Goal: Task Accomplishment & Management: Manage account settings

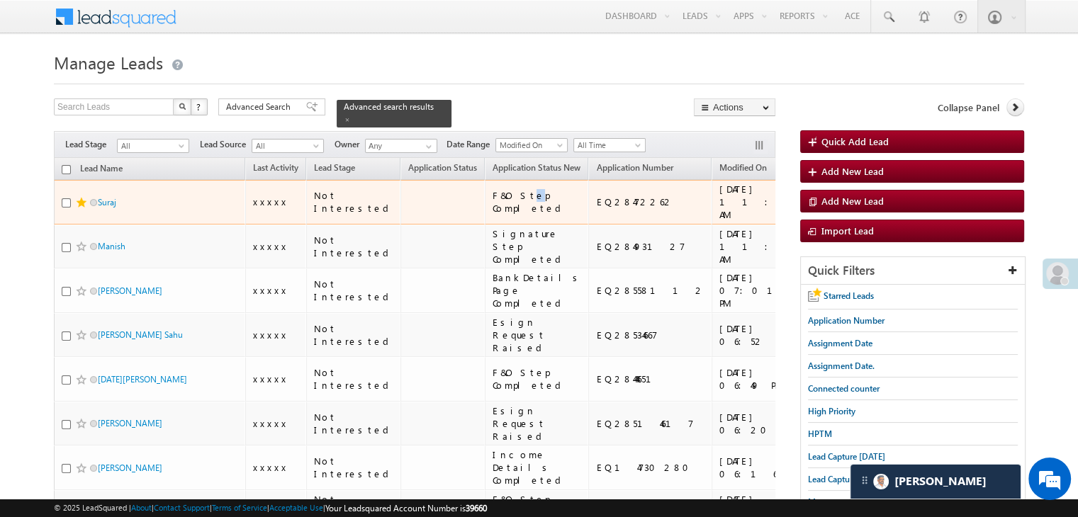
click at [492, 214] on div "F&O Step Completed" at bounding box center [537, 202] width 90 height 26
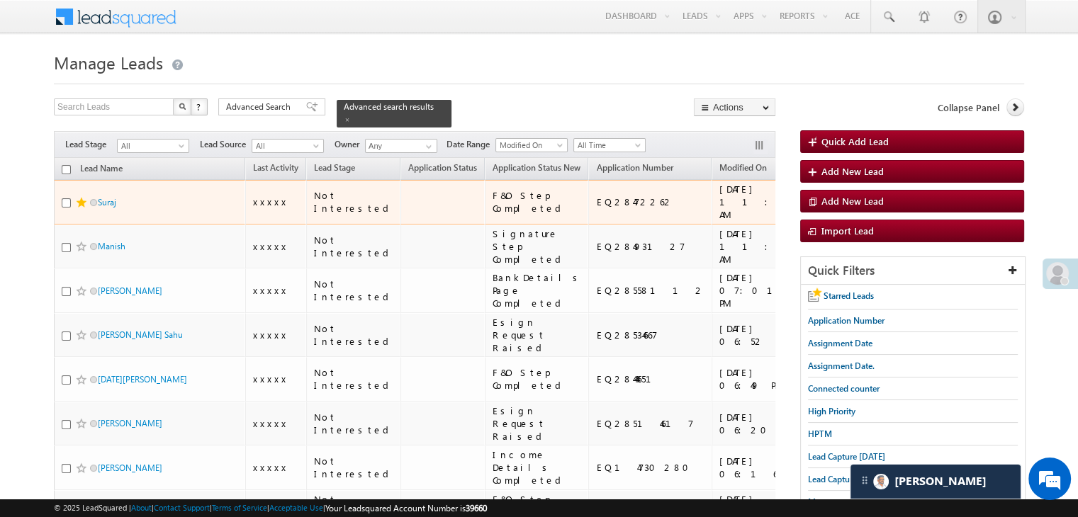
click at [512, 215] on div "F&O Step Completed" at bounding box center [537, 202] width 90 height 26
click at [65, 208] on input "checkbox" at bounding box center [66, 202] width 9 height 9
checkbox input "true"
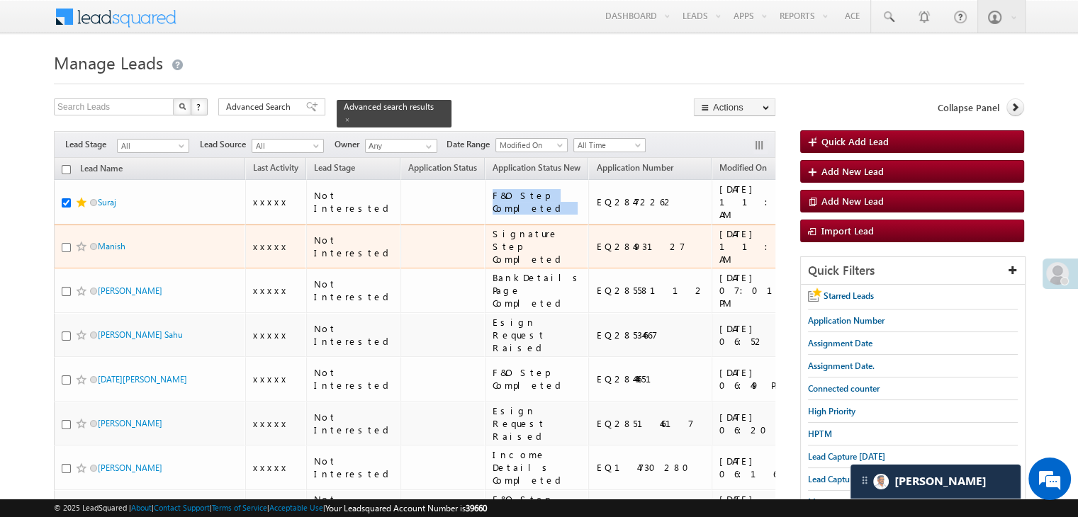
click at [65, 252] on input "checkbox" at bounding box center [66, 247] width 9 height 9
checkbox input "true"
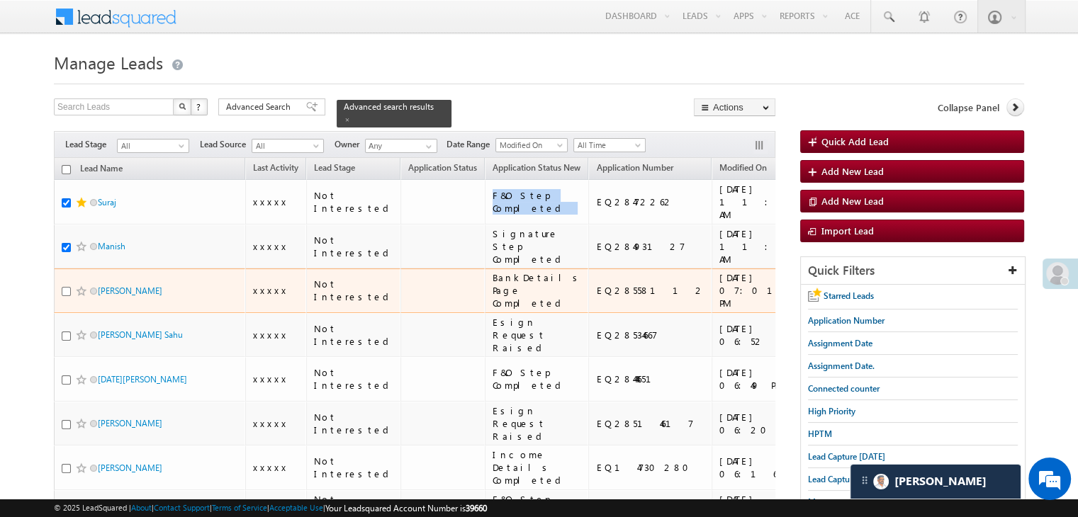
click at [65, 296] on input "checkbox" at bounding box center [66, 291] width 9 height 9
checkbox input "true"
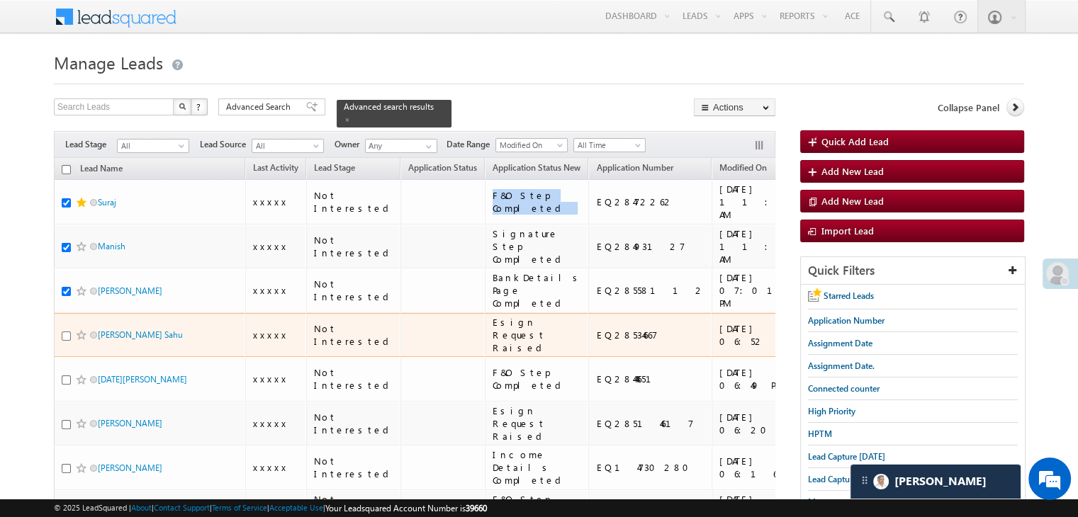
click at [67, 341] on input "checkbox" at bounding box center [66, 336] width 9 height 9
checkbox input "true"
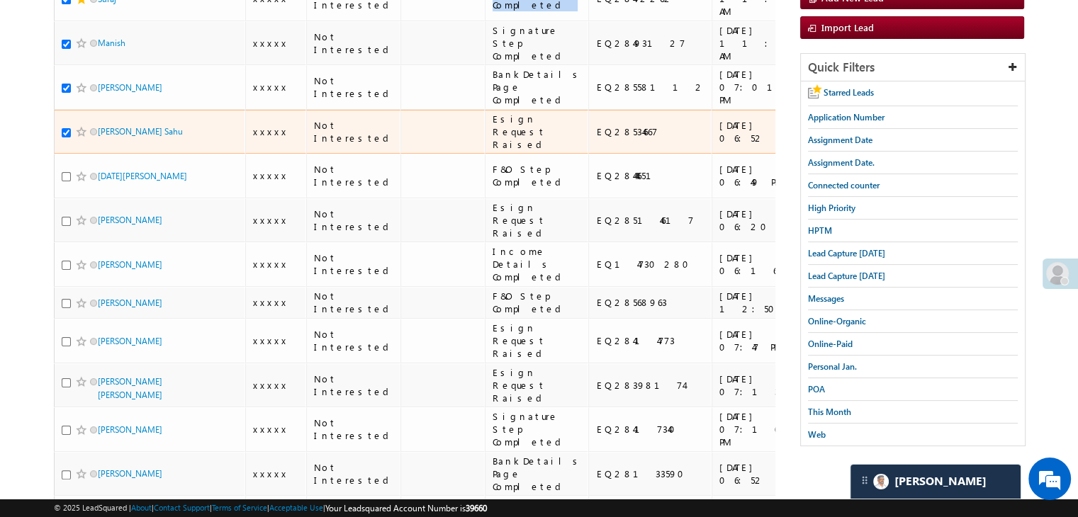
scroll to position [213, 0]
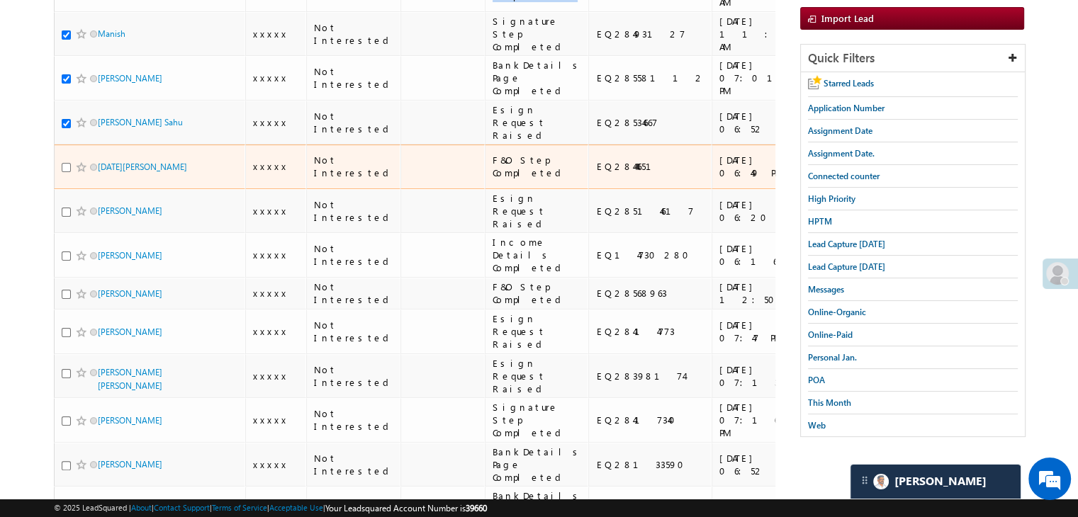
click at [66, 172] on input "checkbox" at bounding box center [66, 167] width 9 height 9
checkbox input "true"
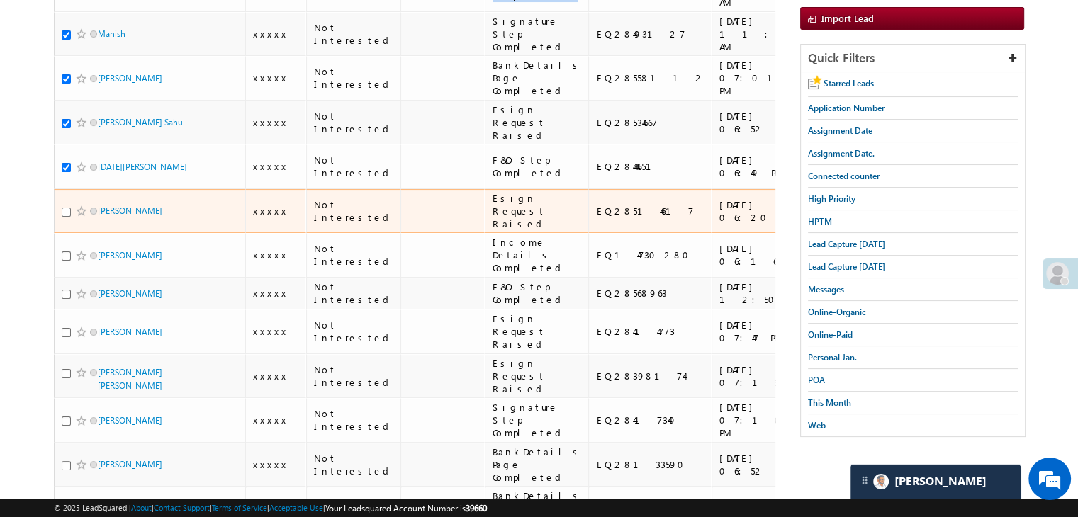
click at [68, 217] on input "checkbox" at bounding box center [66, 212] width 9 height 9
checkbox input "true"
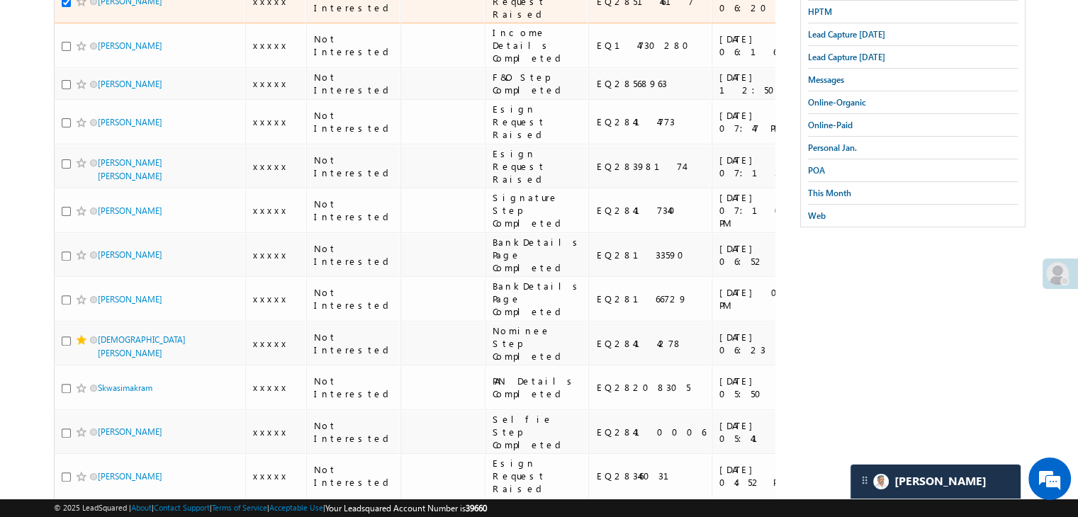
scroll to position [425, 0]
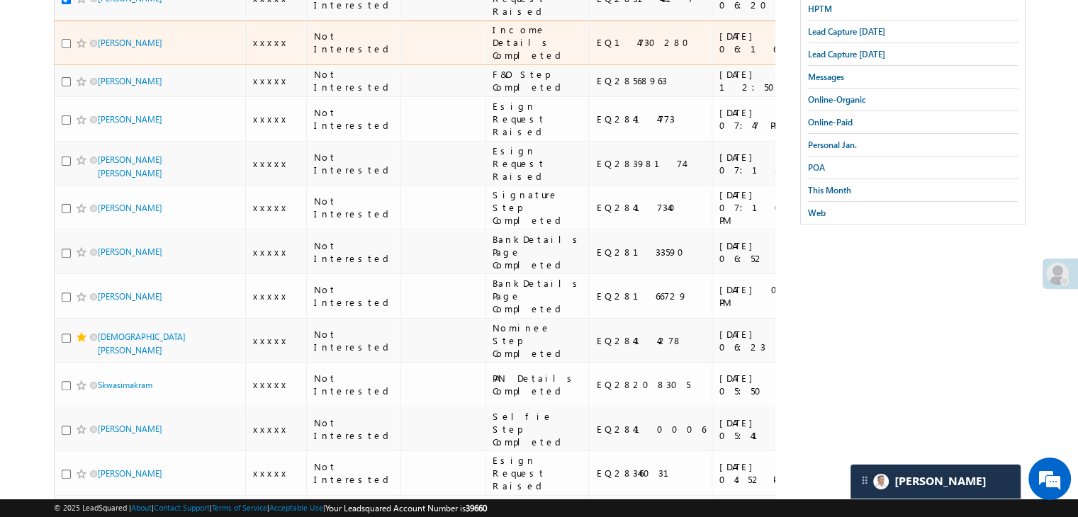
click at [62, 48] on input "checkbox" at bounding box center [66, 43] width 9 height 9
checkbox input "true"
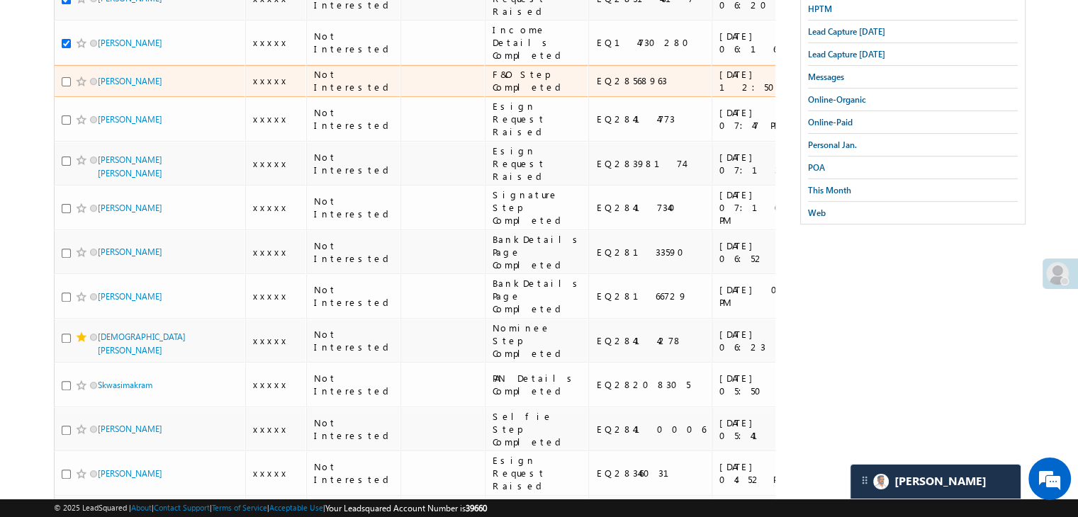
click at [67, 86] on input "checkbox" at bounding box center [66, 81] width 9 height 9
checkbox input "true"
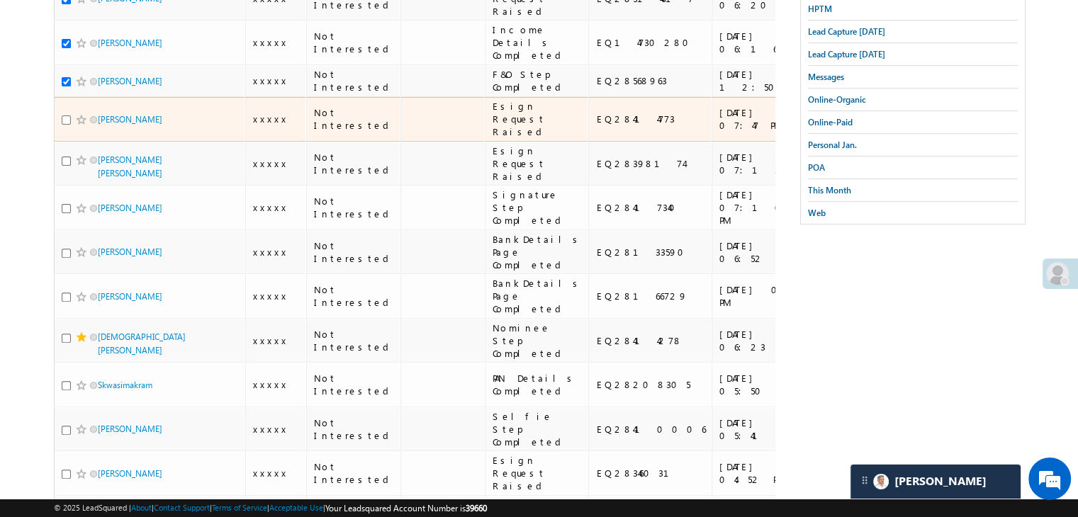
click at [65, 125] on input "checkbox" at bounding box center [66, 119] width 9 height 9
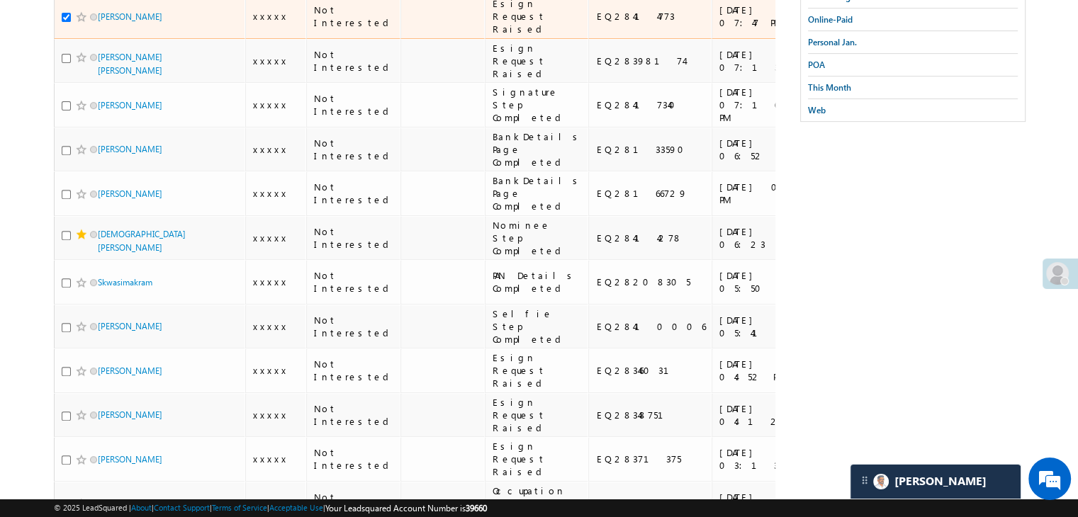
scroll to position [567, 0]
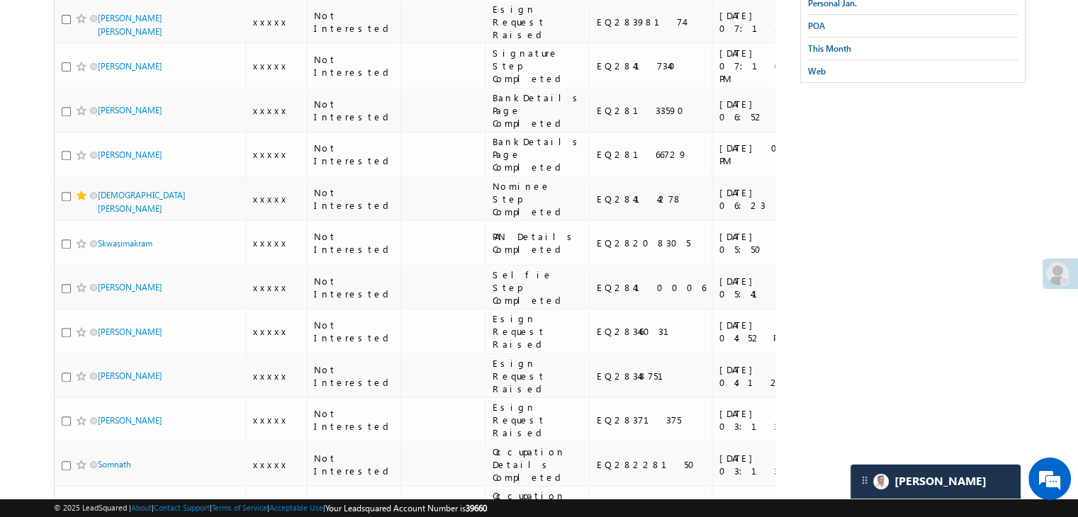
checkbox input "false"
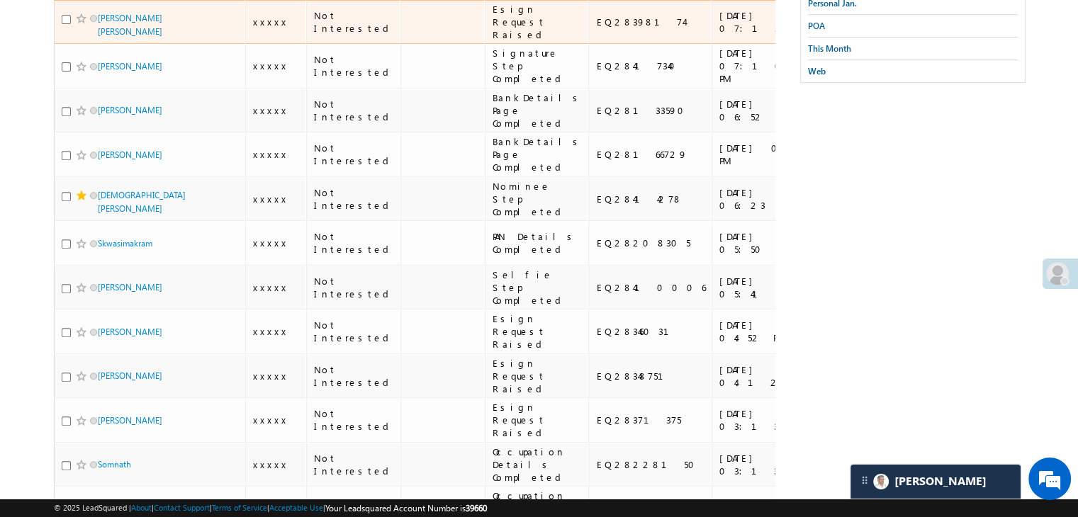
click at [64, 24] on input "checkbox" at bounding box center [66, 19] width 9 height 9
checkbox input "true"
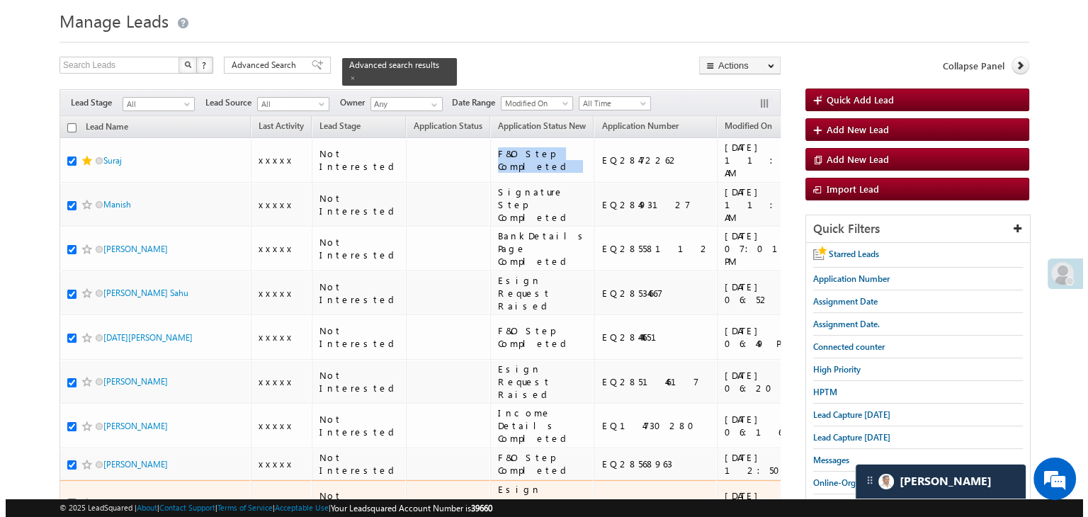
scroll to position [0, 0]
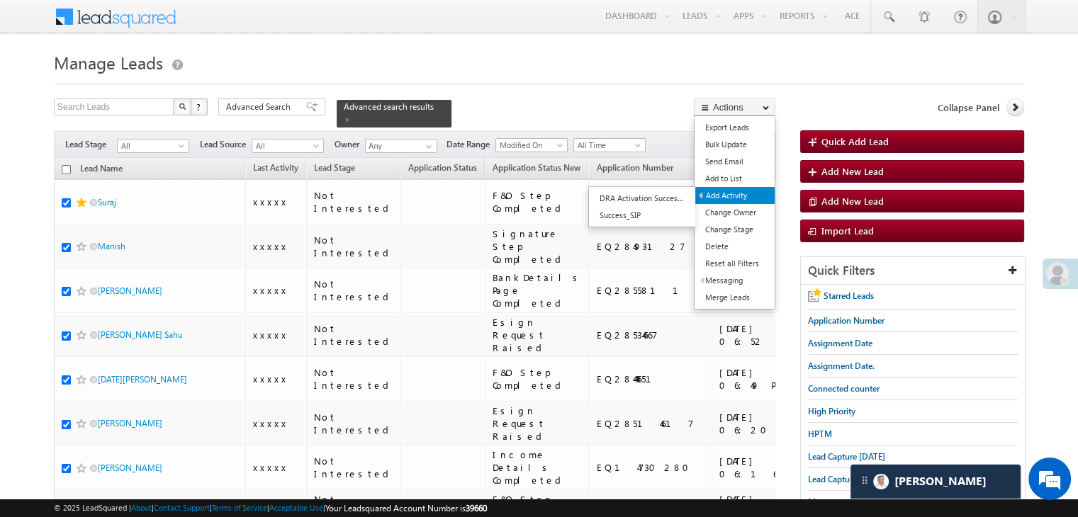
click at [741, 191] on link "Add Activity" at bounding box center [734, 195] width 79 height 17
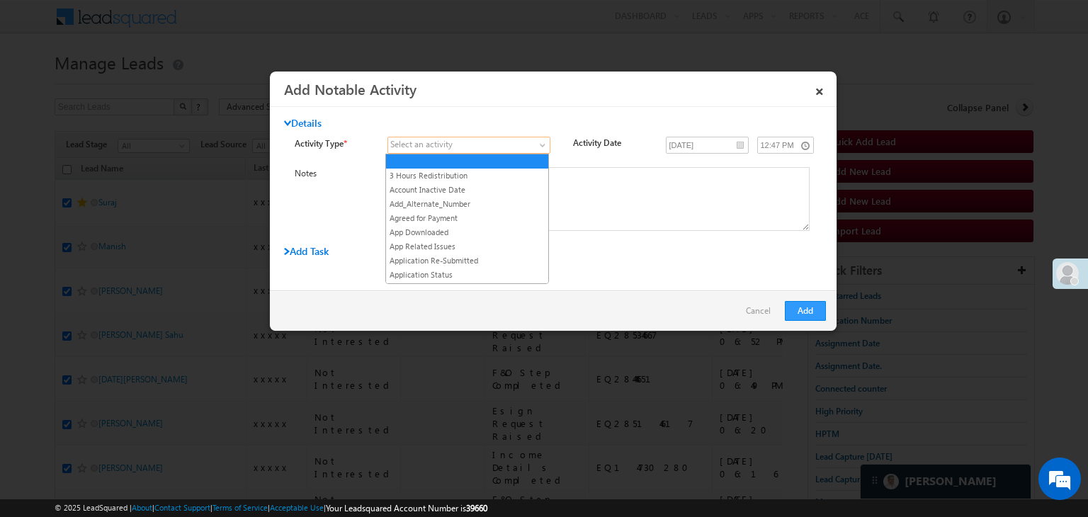
click at [516, 148] on span at bounding box center [460, 145] width 145 height 13
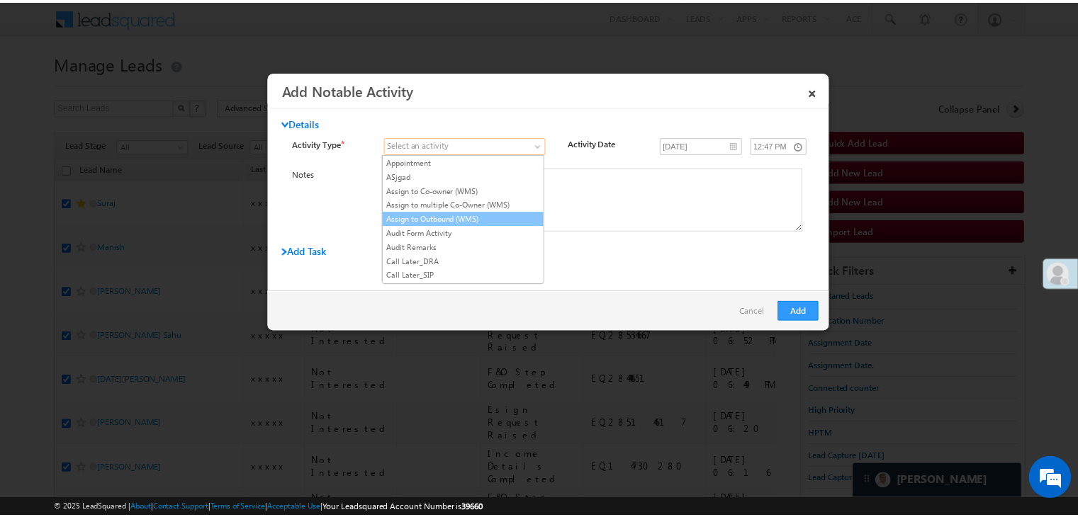
scroll to position [213, 0]
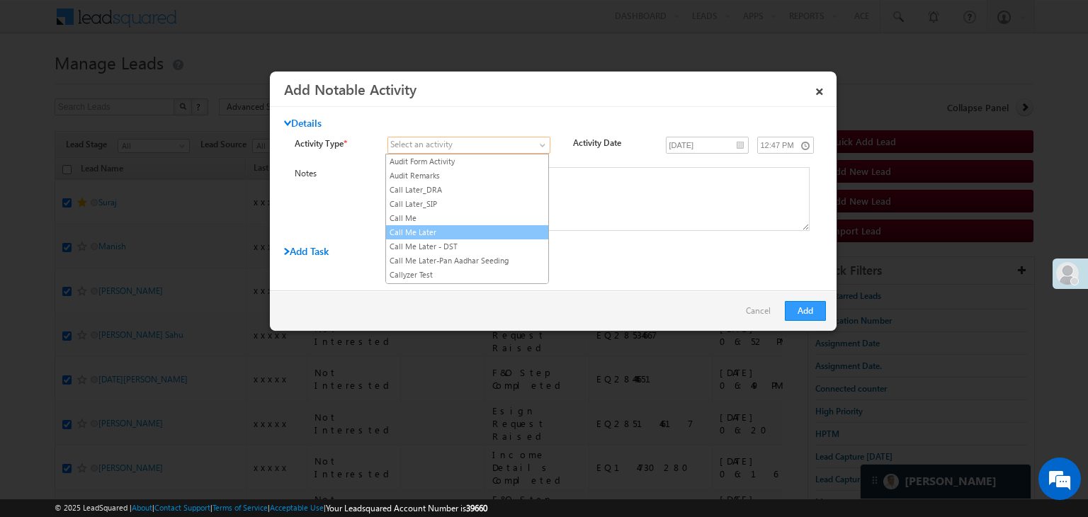
click at [458, 226] on link "Call Me Later" at bounding box center [467, 232] width 162 height 13
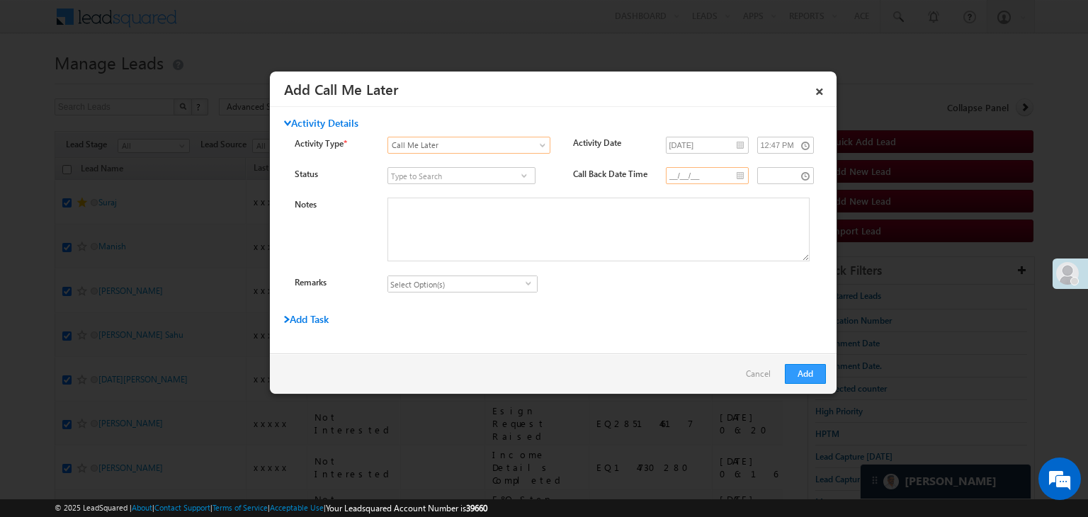
click at [730, 177] on input "__/__/__" at bounding box center [707, 175] width 83 height 17
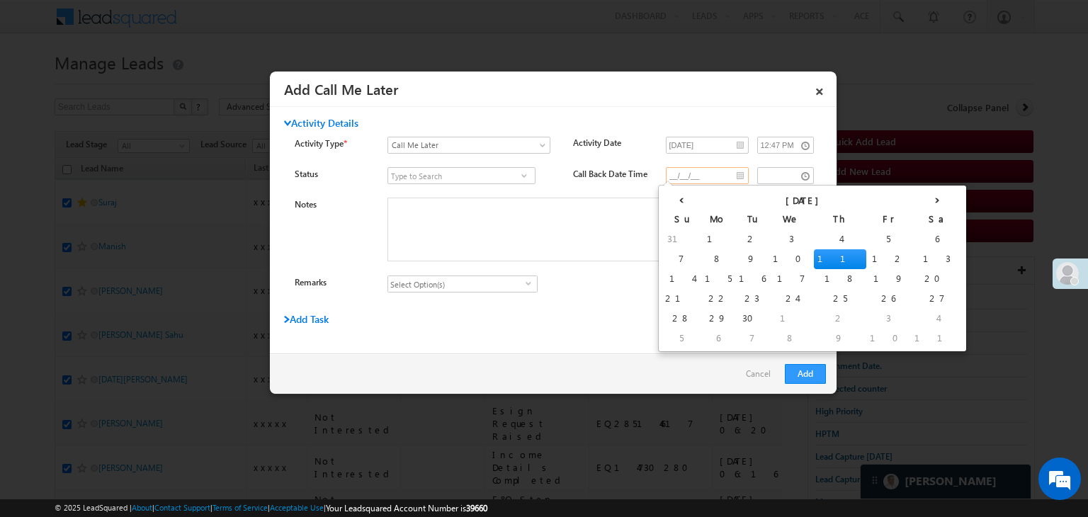
click at [814, 252] on td "11" at bounding box center [840, 259] width 52 height 20
type input "[DATE]"
type input "12:47 PM"
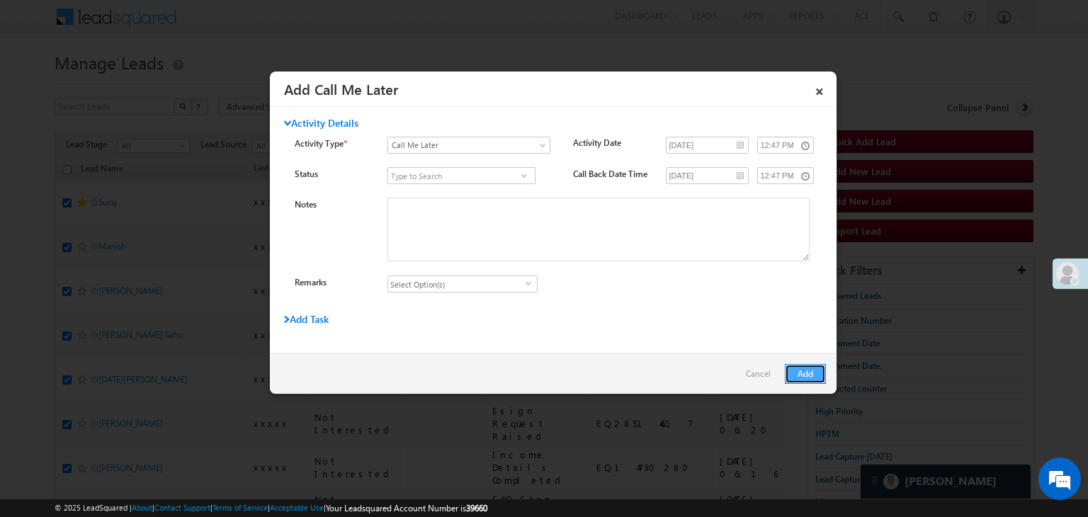
click at [818, 375] on button "Add" at bounding box center [805, 374] width 41 height 20
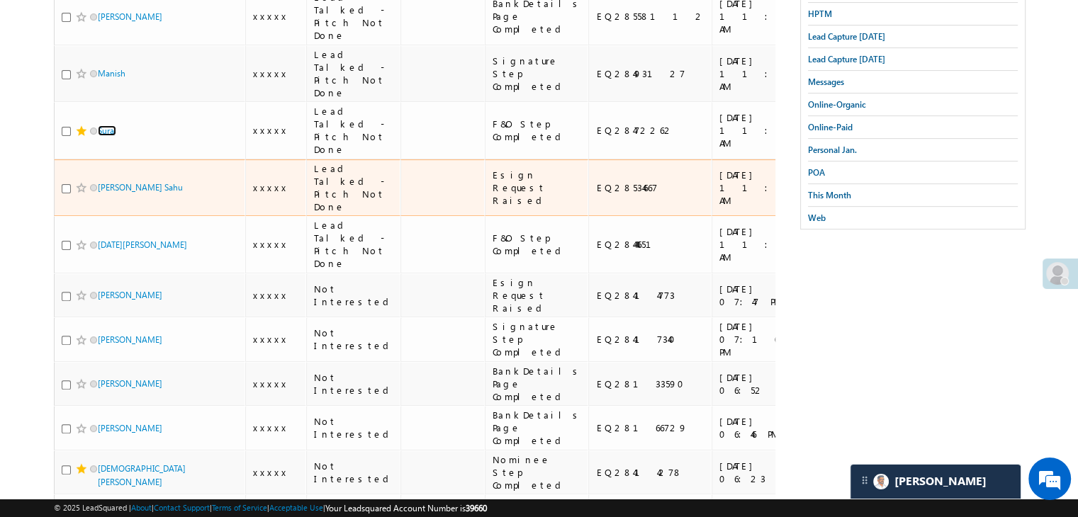
scroll to position [417, 0]
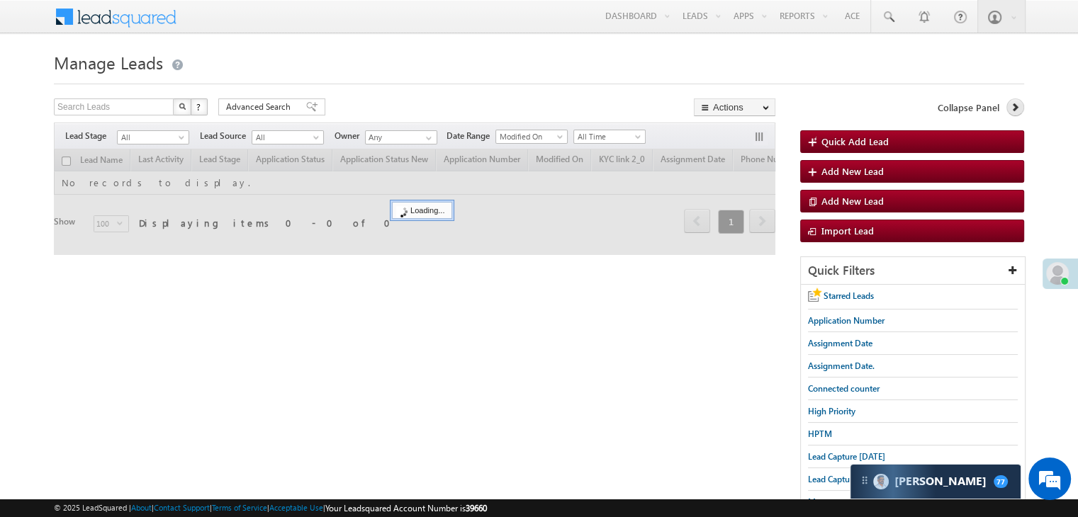
click at [1015, 108] on icon at bounding box center [1015, 107] width 10 height 10
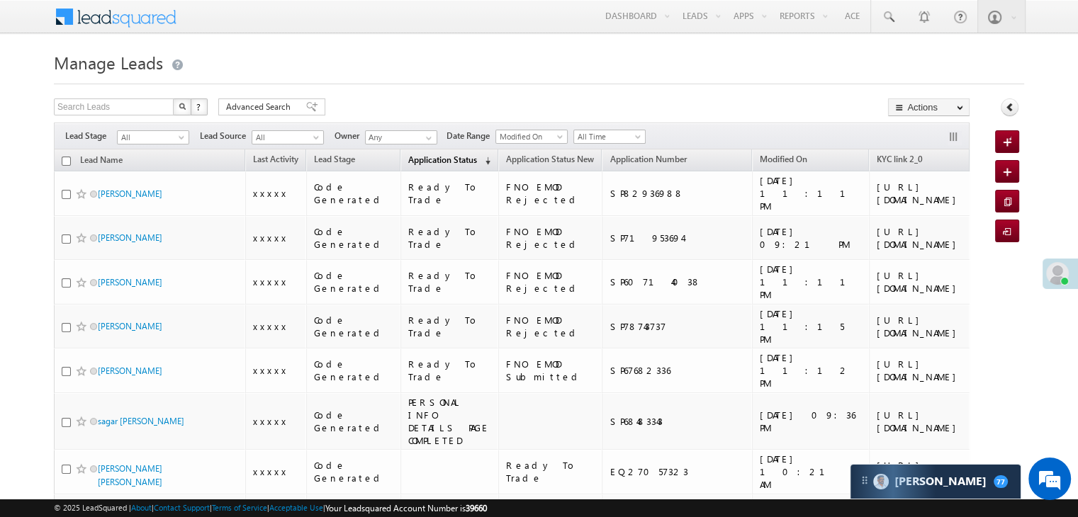
click at [418, 160] on span "Application Status" at bounding box center [442, 159] width 69 height 11
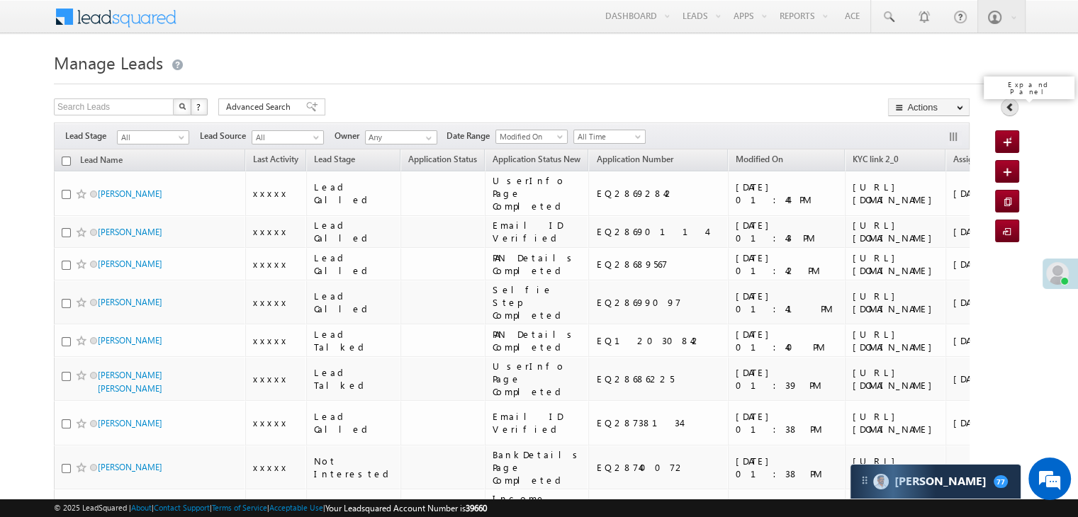
click at [1011, 111] on icon at bounding box center [1010, 107] width 10 height 10
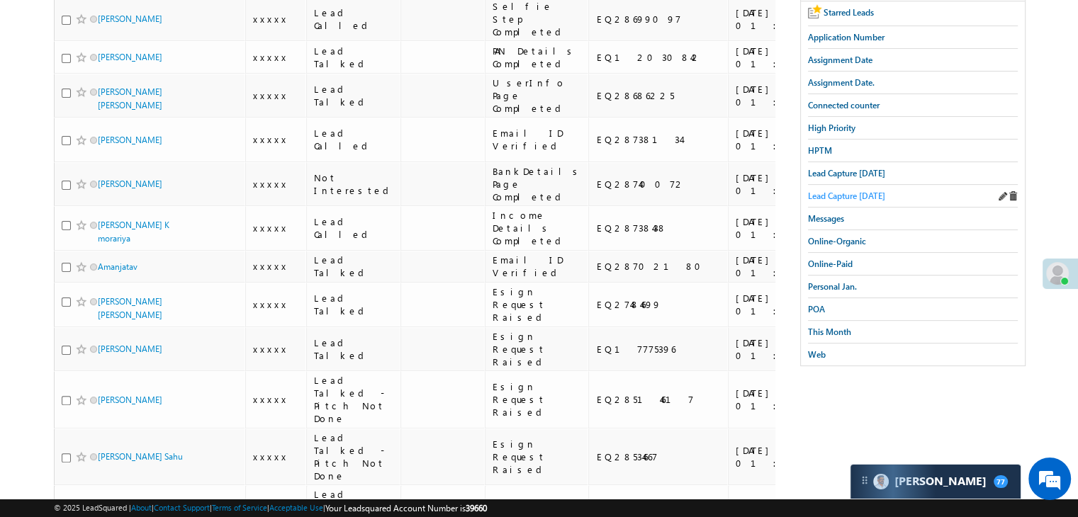
scroll to position [142, 0]
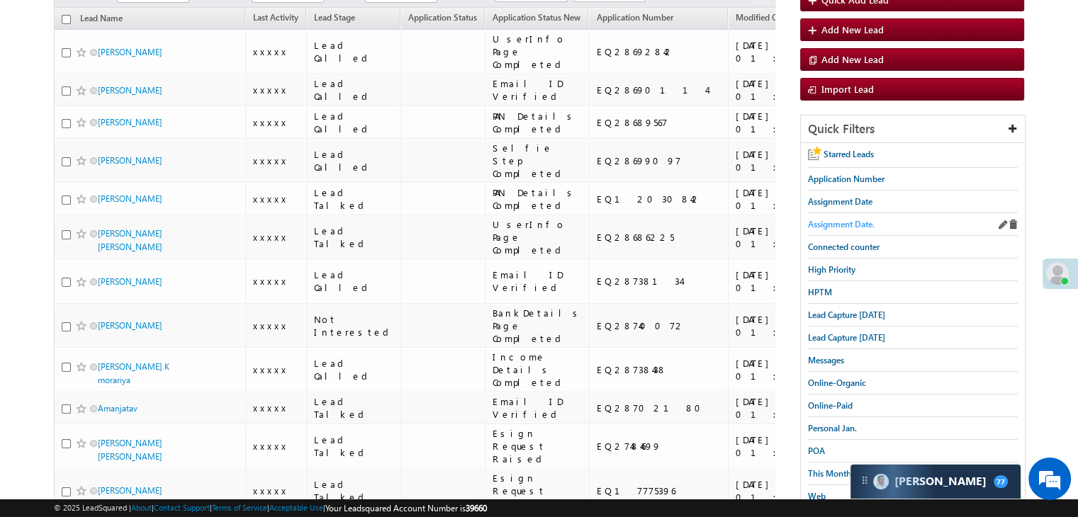
click at [860, 219] on span "Assignment Date." at bounding box center [841, 224] width 67 height 11
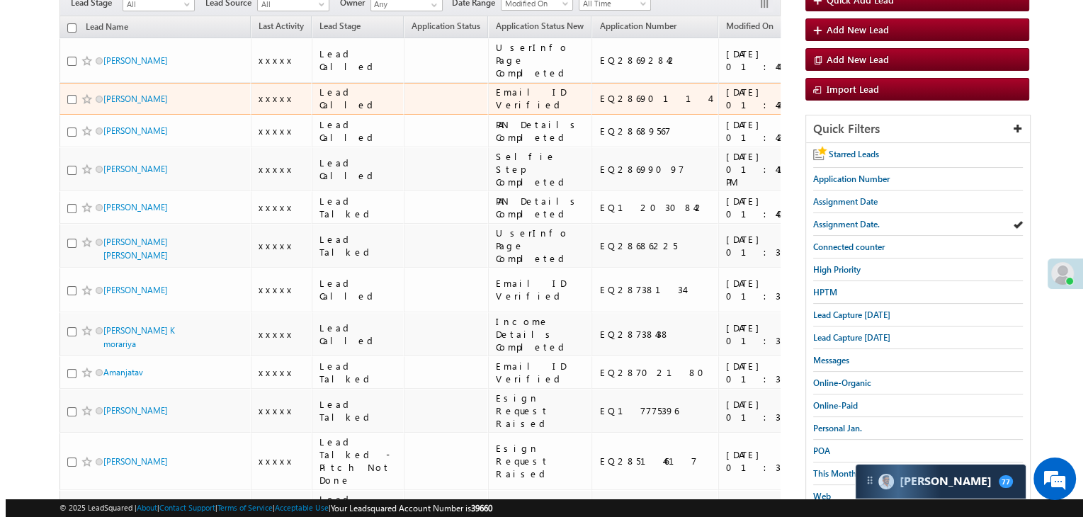
scroll to position [0, 0]
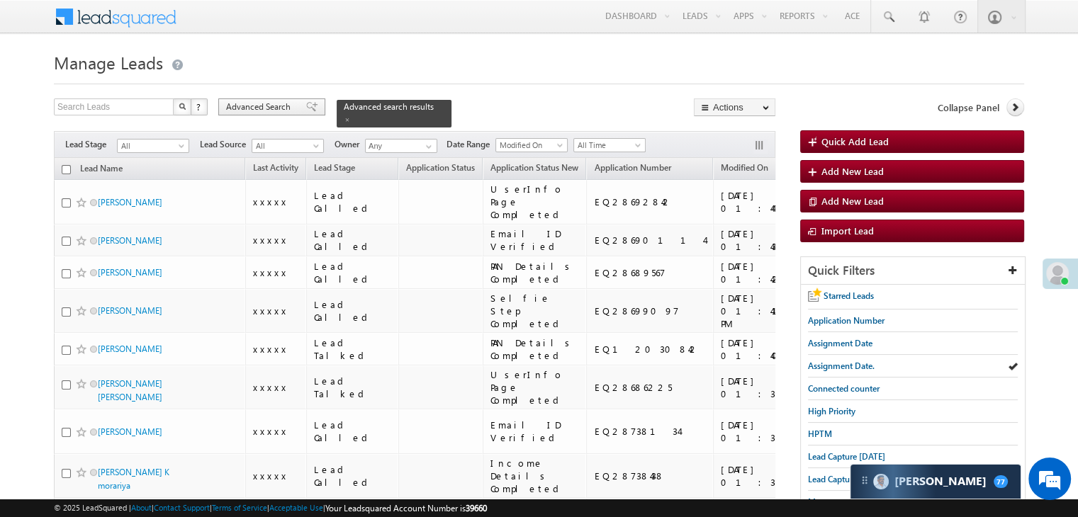
click at [281, 110] on span "Advanced Search" at bounding box center [260, 107] width 69 height 13
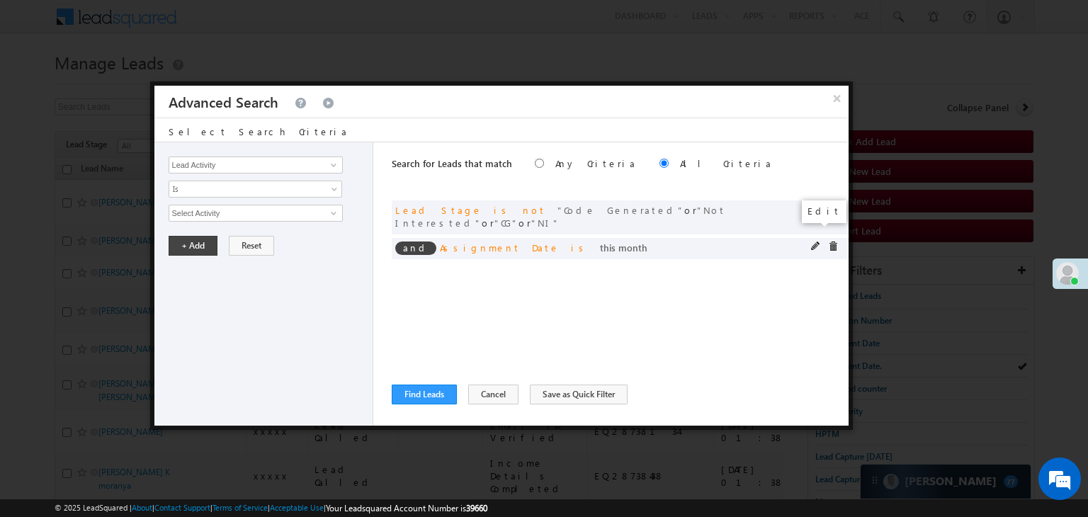
click at [813, 242] on span at bounding box center [816, 247] width 10 height 10
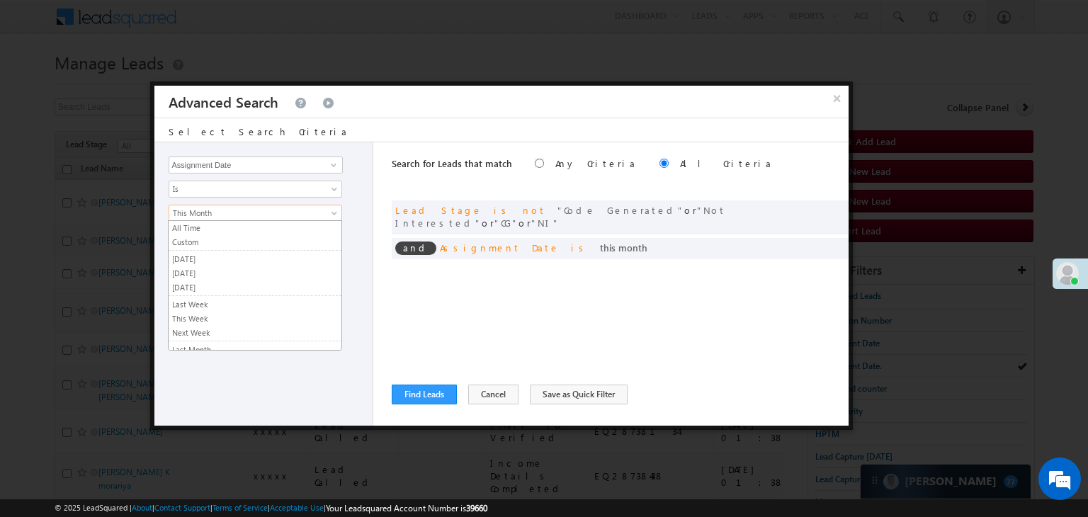
scroll to position [76, 0]
click at [250, 214] on span "This Month" at bounding box center [246, 213] width 154 height 13
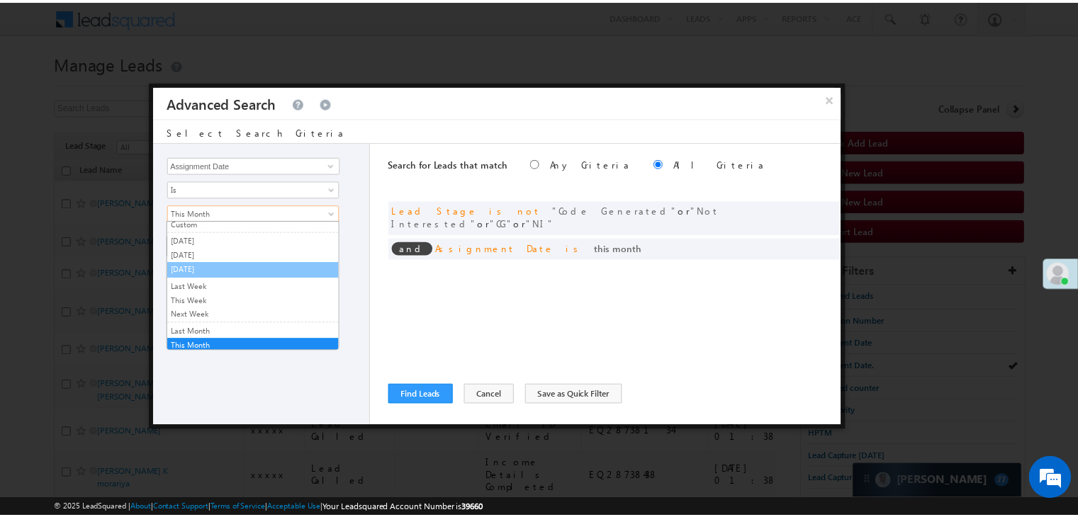
scroll to position [0, 0]
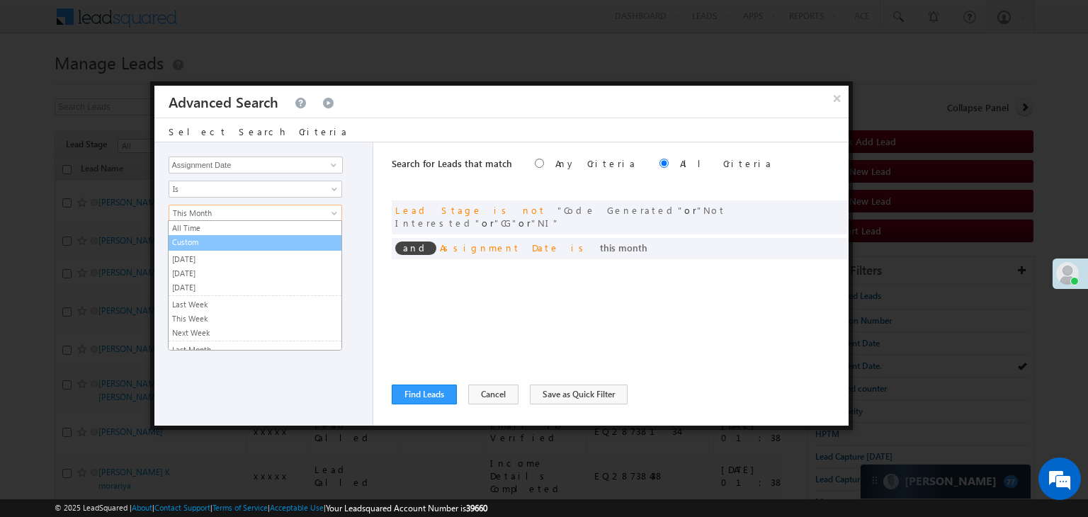
click at [219, 242] on link "Custom" at bounding box center [255, 242] width 173 height 13
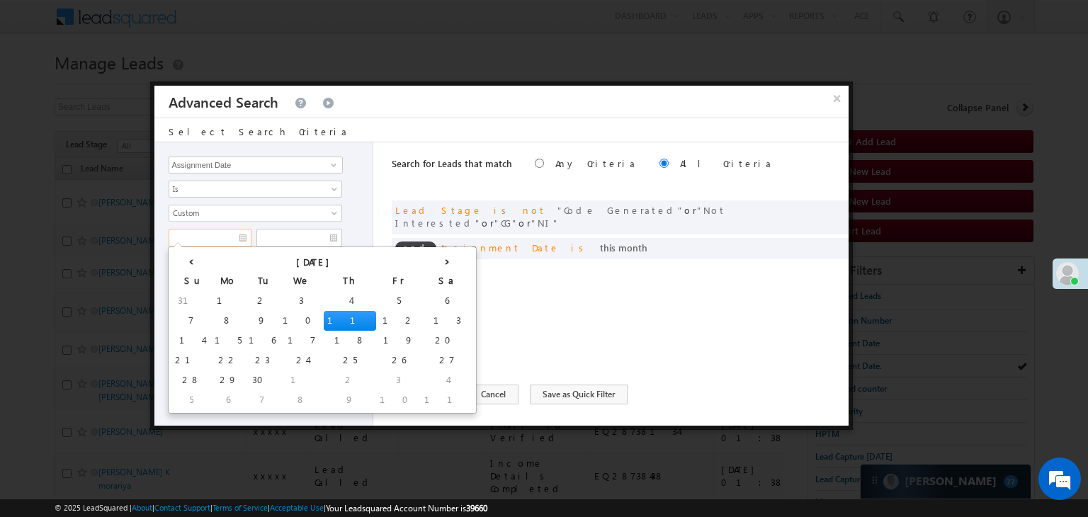
click at [219, 236] on input "text" at bounding box center [210, 238] width 83 height 18
click at [186, 319] on td "7" at bounding box center [191, 321] width 40 height 20
type input "09/07/25"
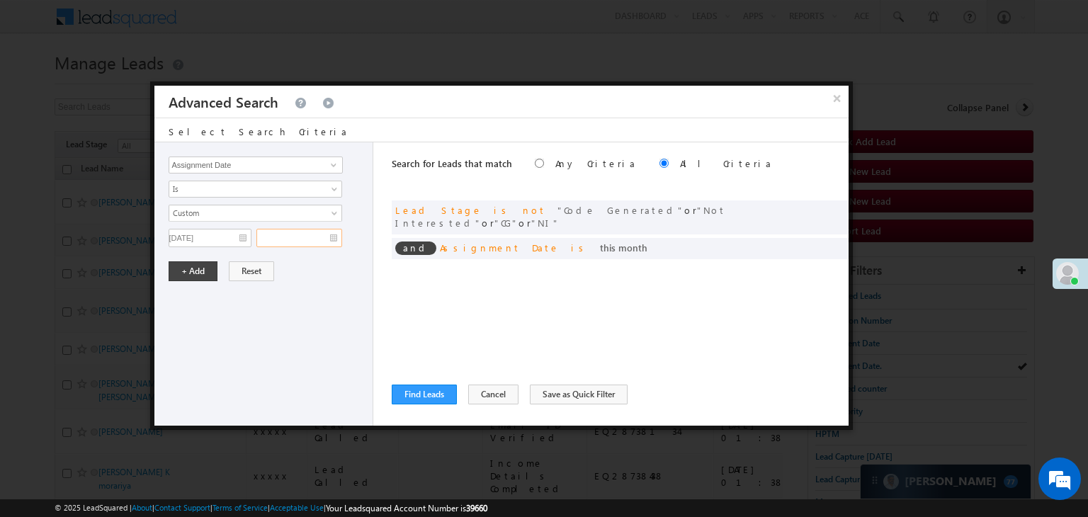
click at [313, 237] on input "text" at bounding box center [299, 238] width 86 height 18
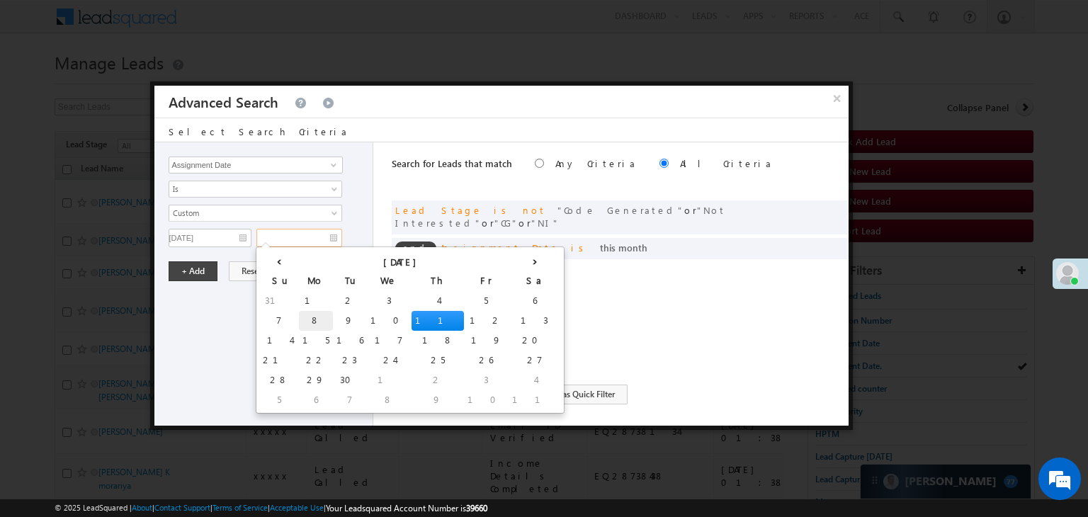
click at [299, 318] on td "8" at bounding box center [316, 321] width 34 height 20
type input "09/08/25"
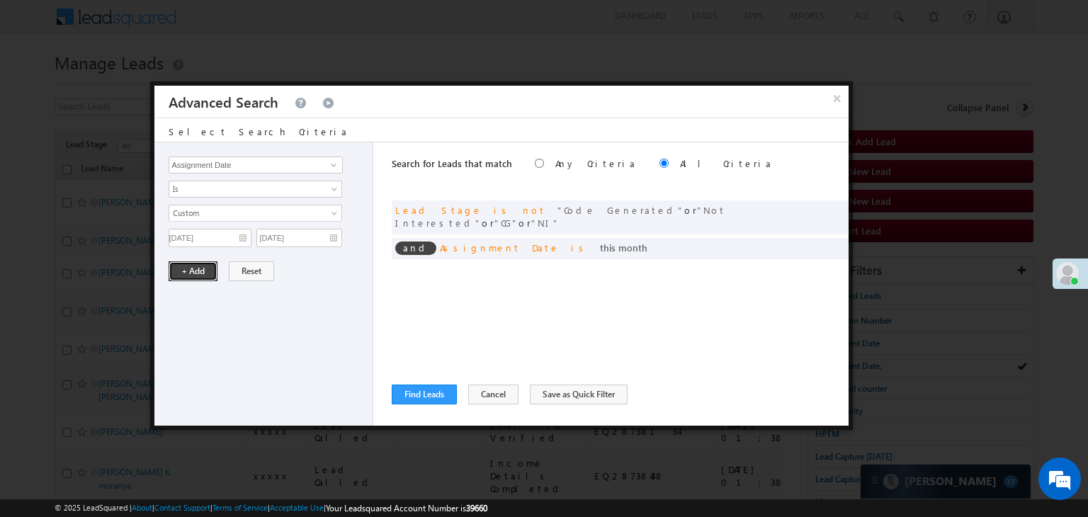
click at [200, 278] on button "+ Add" at bounding box center [193, 271] width 49 height 20
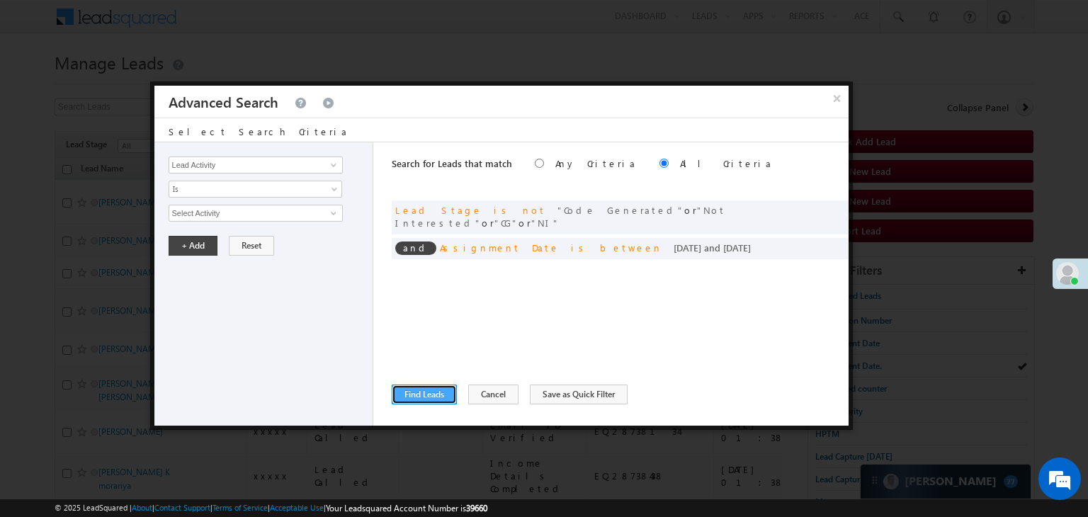
click at [413, 392] on button "Find Leads" at bounding box center [424, 395] width 65 height 20
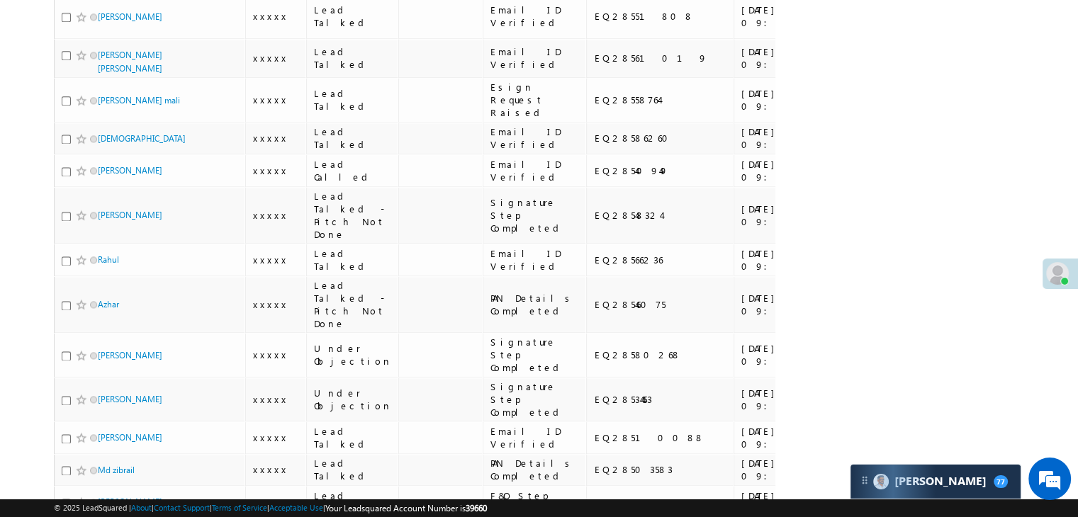
scroll to position [1913, 0]
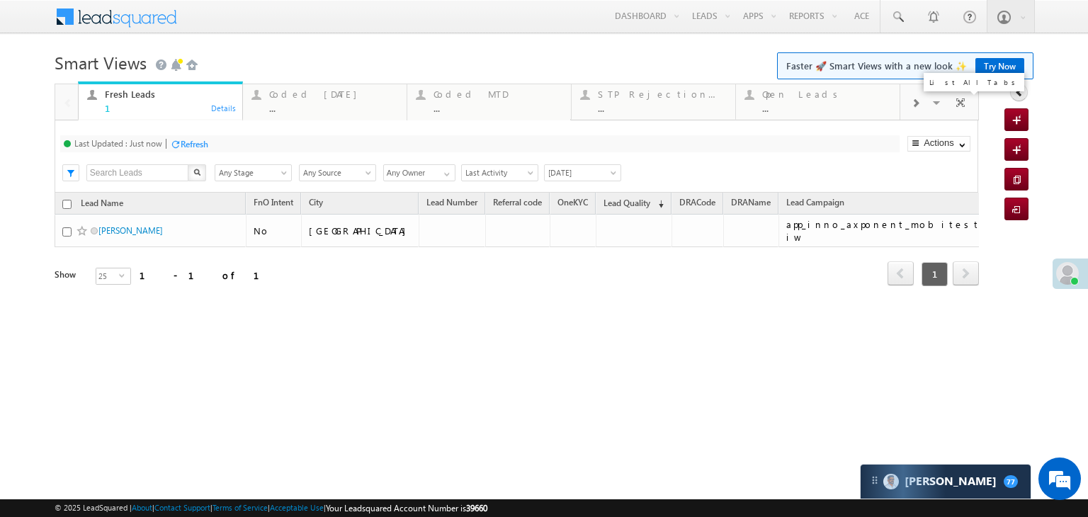
click at [931, 106] on span at bounding box center [938, 105] width 14 height 30
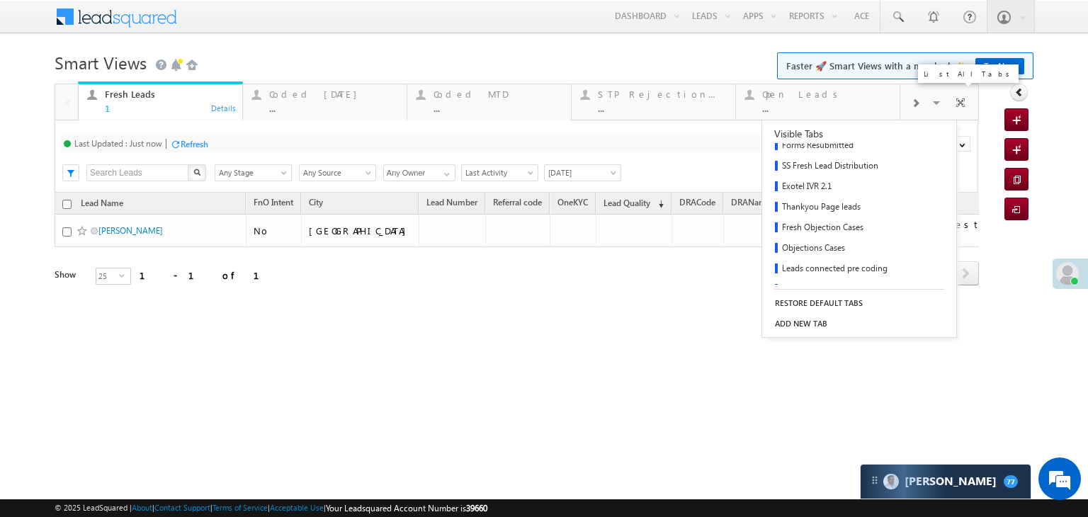
scroll to position [269, 0]
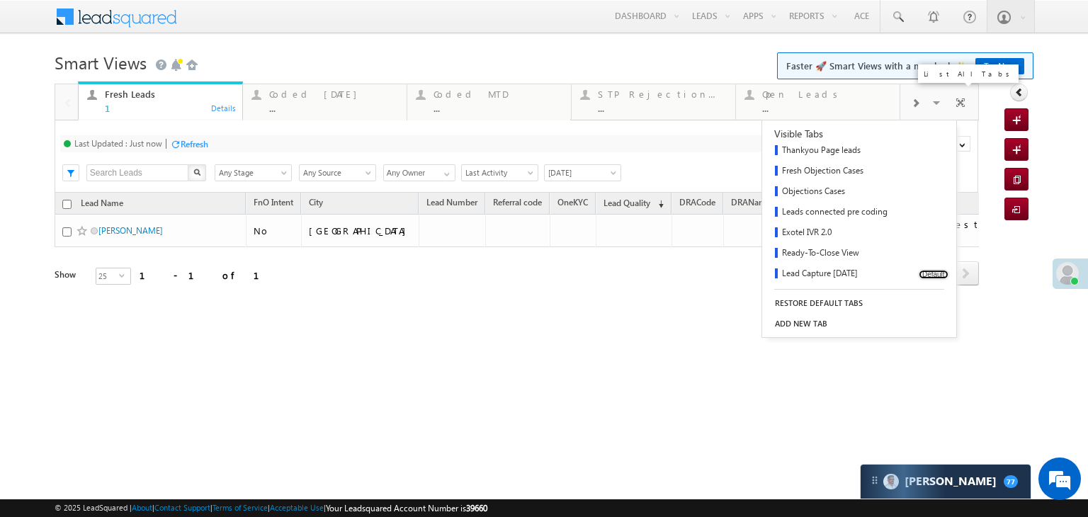
click at [927, 272] on button "Default" at bounding box center [933, 274] width 31 height 11
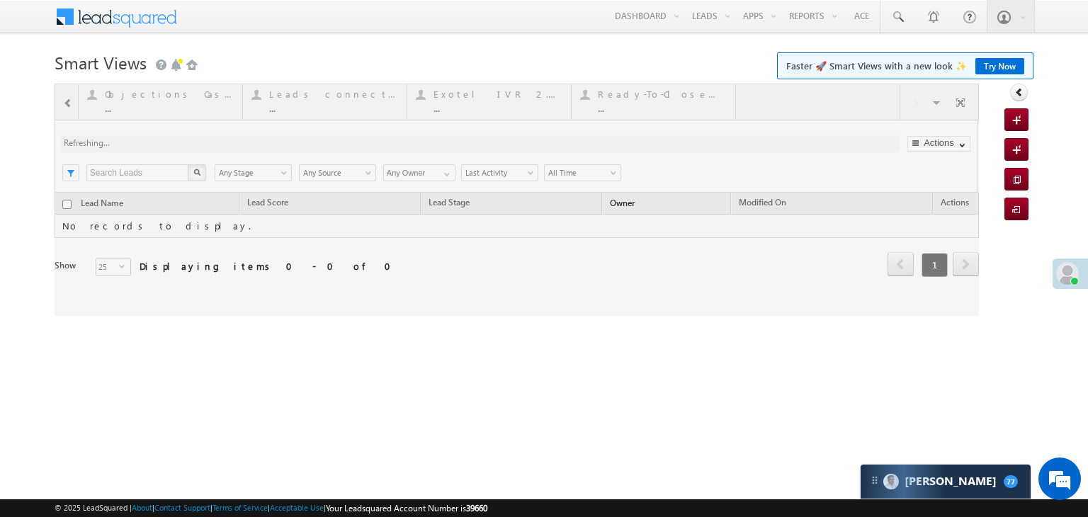
scroll to position [0, 0]
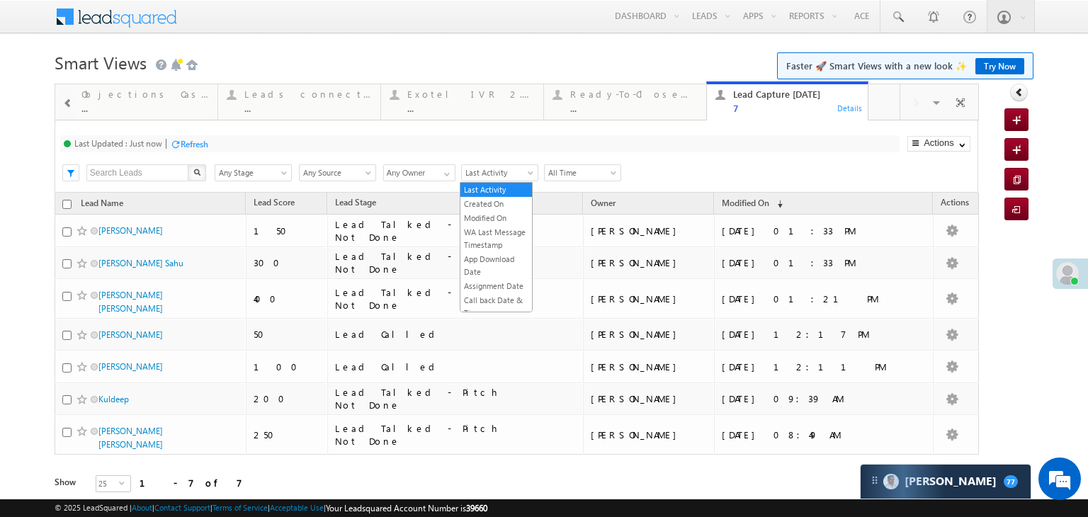
click at [499, 169] on span "Last Activity" at bounding box center [498, 172] width 72 height 13
click at [298, 145] on div "Last Updated : Just now Refresh Refreshing..." at bounding box center [480, 143] width 840 height 17
click at [981, 67] on link "Try Now" at bounding box center [1000, 66] width 49 height 16
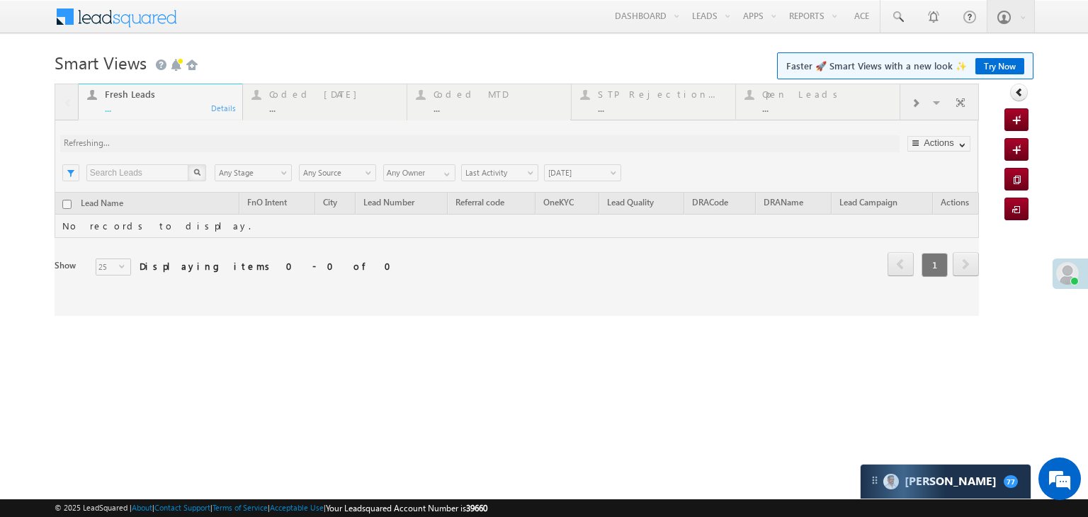
click at [933, 108] on div at bounding box center [517, 200] width 925 height 232
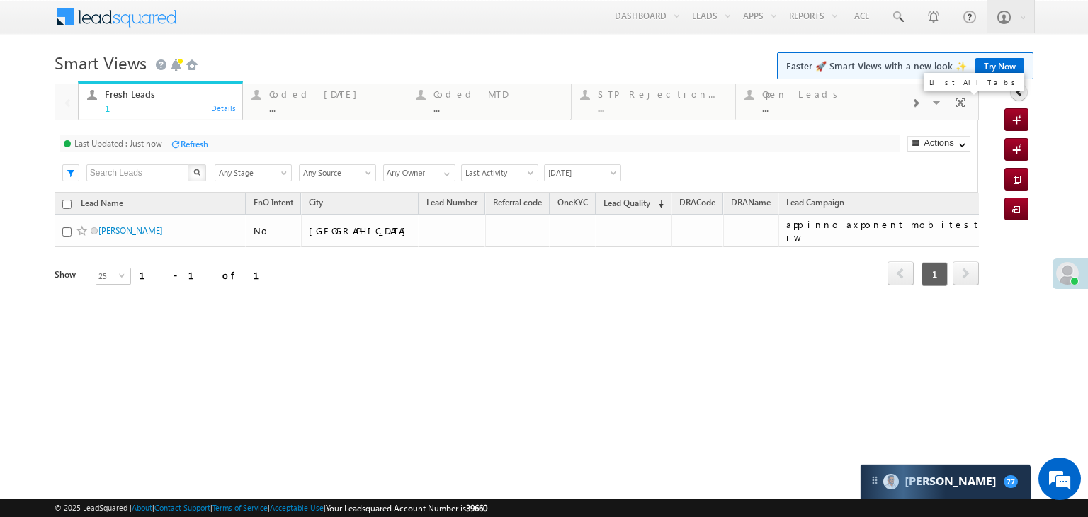
click at [933, 108] on span at bounding box center [938, 105] width 14 height 30
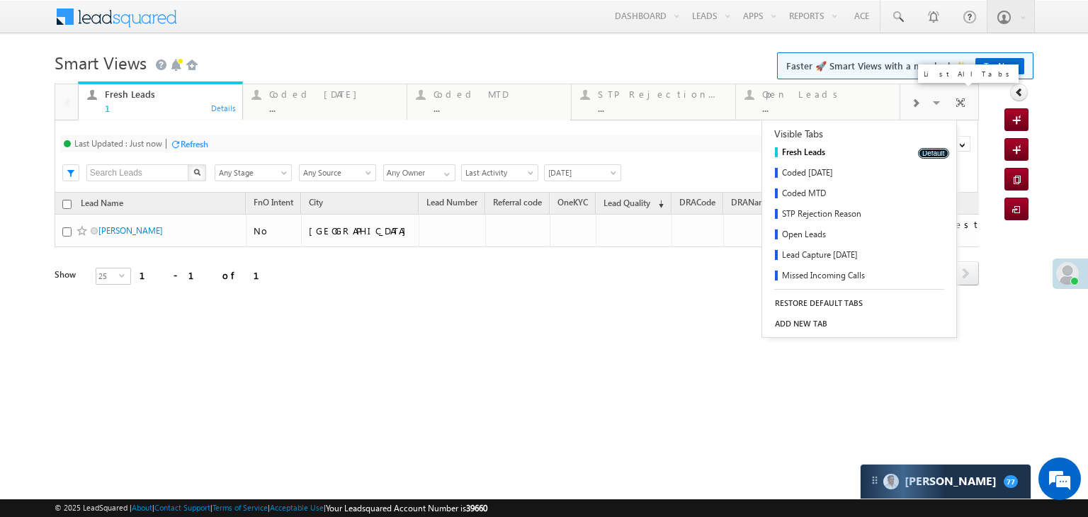
click at [923, 150] on button "Default" at bounding box center [933, 153] width 31 height 11
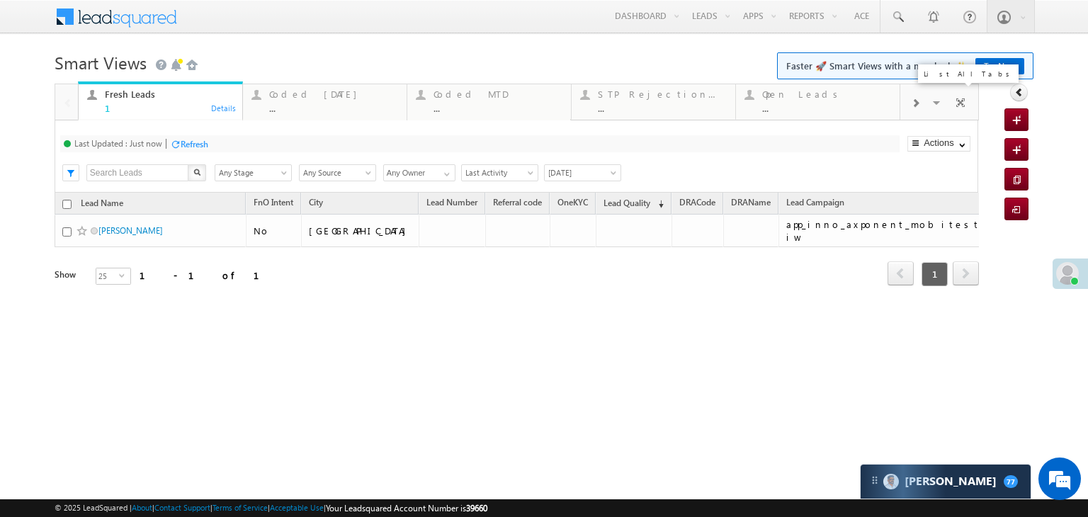
click at [869, 143] on div "Actions Export Leads Select Columns Reset all Filters Actions Export Leads Sele…" at bounding box center [906, 146] width 136 height 12
click at [938, 106] on span at bounding box center [938, 105] width 14 height 30
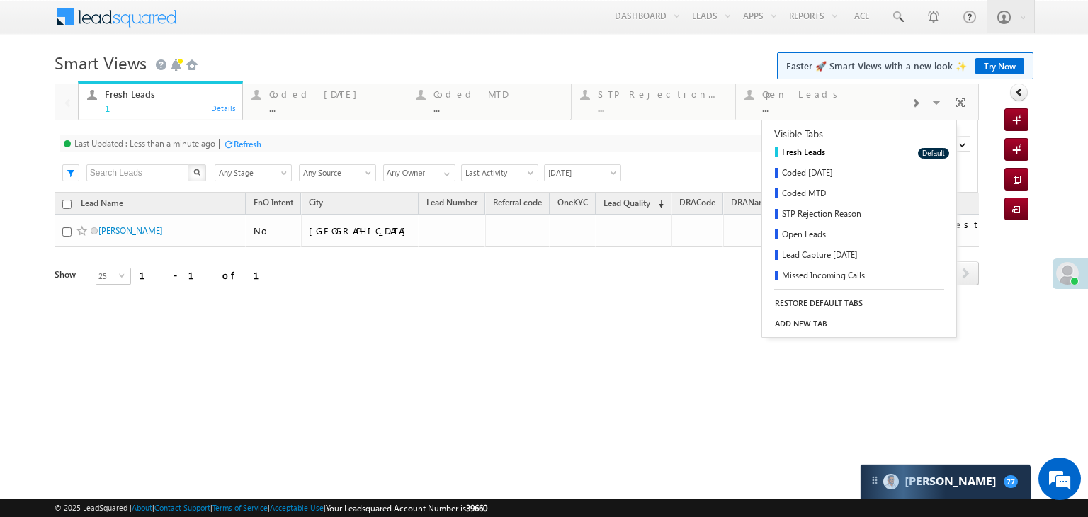
click at [650, 322] on div "Tags × Select at-least one lead to tag... × Close Lead Name FnO Intent City Lea…" at bounding box center [517, 259] width 925 height 132
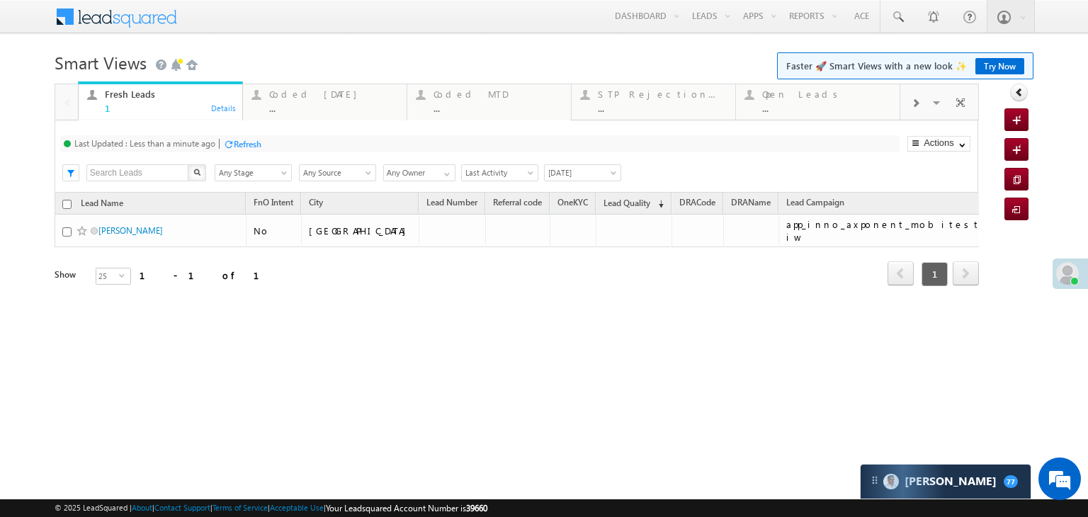
click at [1006, 69] on link "Try Now" at bounding box center [1000, 66] width 49 height 16
